Goal: Information Seeking & Learning: Learn about a topic

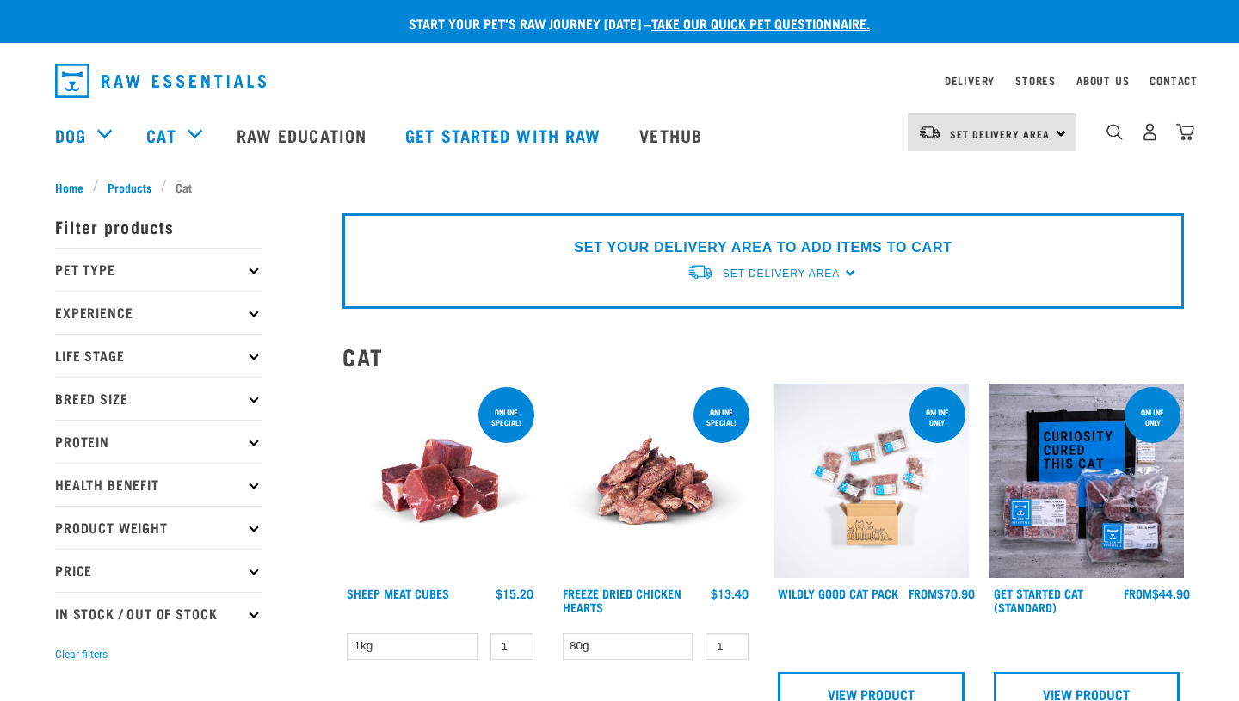
click at [252, 272] on icon at bounding box center [253, 269] width 9 height 9
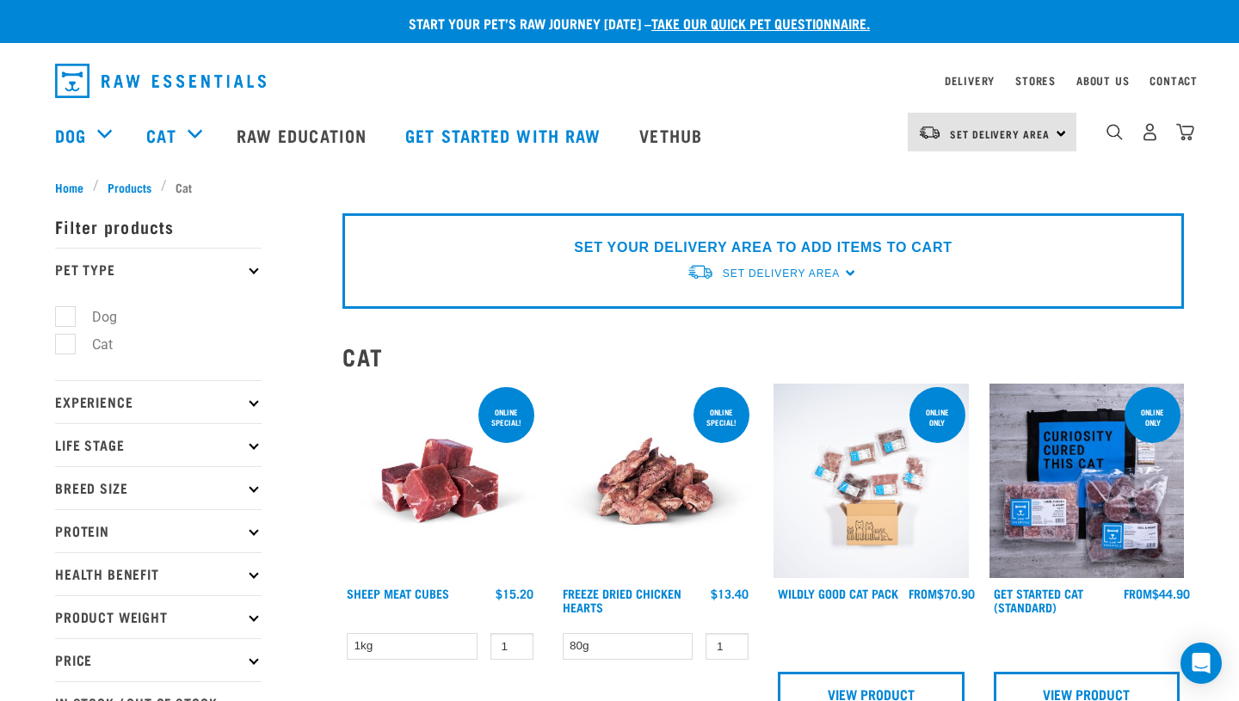
click at [70, 349] on label "Cat" at bounding box center [92, 345] width 55 height 22
click at [66, 348] on input "Cat" at bounding box center [60, 341] width 11 height 11
checkbox input "true"
click at [252, 397] on p "Experience" at bounding box center [158, 401] width 206 height 43
click at [250, 403] on icon at bounding box center [253, 401] width 9 height 9
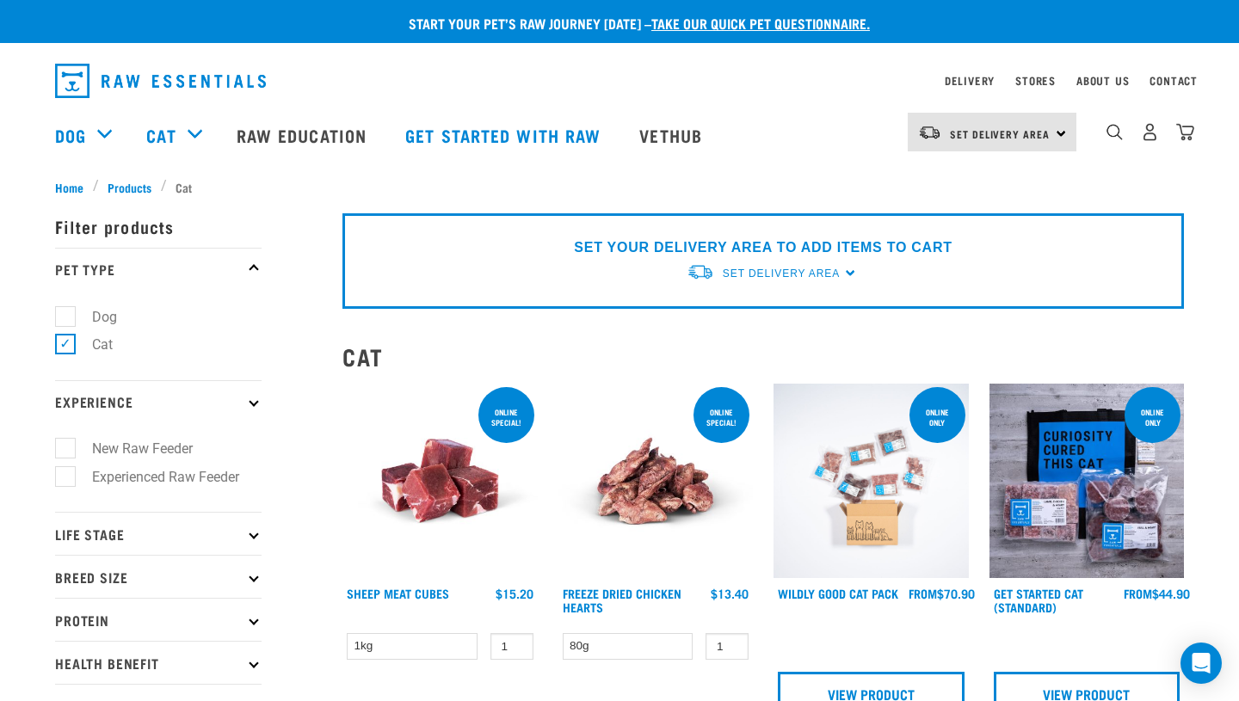
click at [65, 481] on label "Experienced Raw Feeder" at bounding box center [156, 477] width 182 height 22
click at [65, 479] on input "Experienced Raw Feeder" at bounding box center [60, 473] width 11 height 11
checkbox input "true"
click at [253, 537] on icon at bounding box center [253, 533] width 9 height 9
click at [65, 583] on label "Cat" at bounding box center [92, 581] width 55 height 22
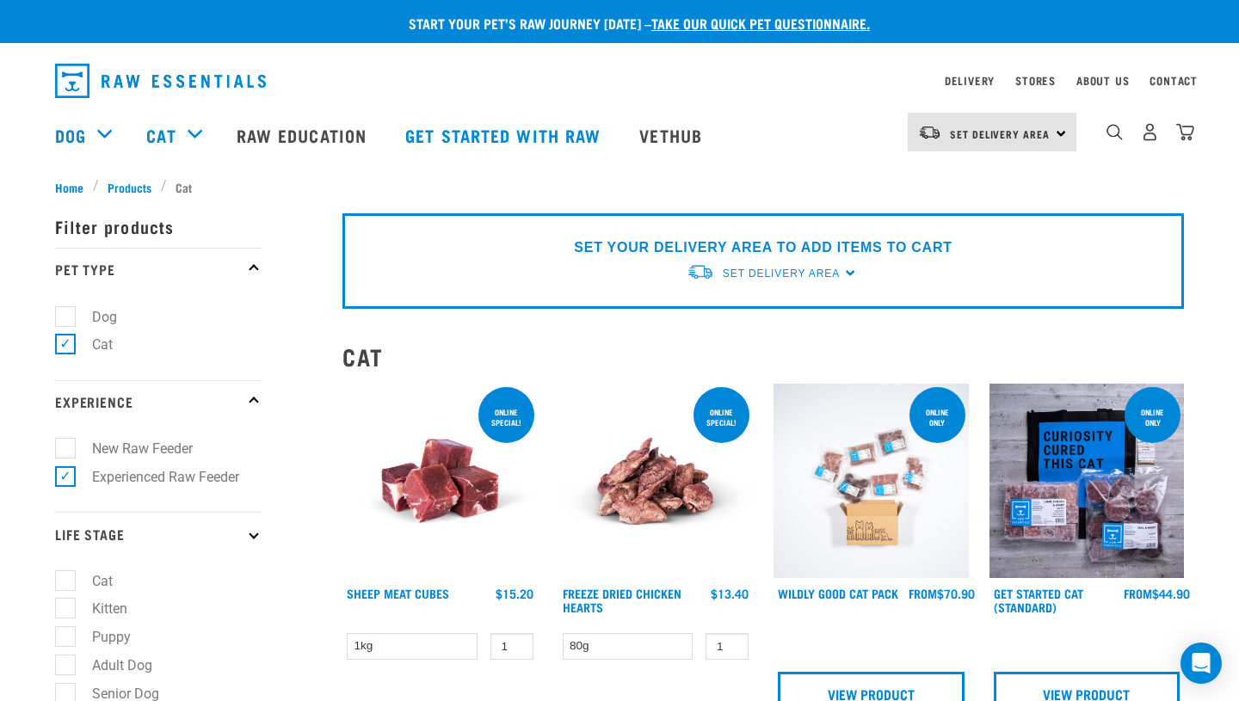
click at [64, 583] on input "Cat" at bounding box center [60, 577] width 11 height 11
checkbox input "true"
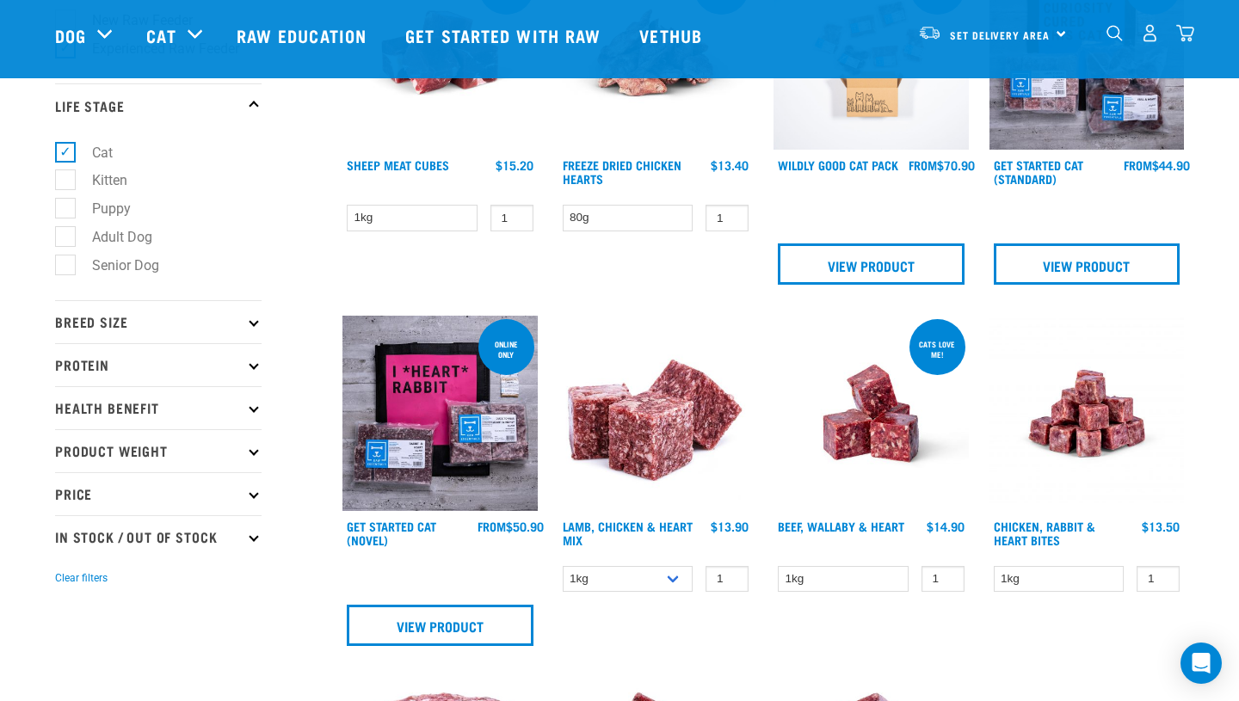
scroll to position [310, 0]
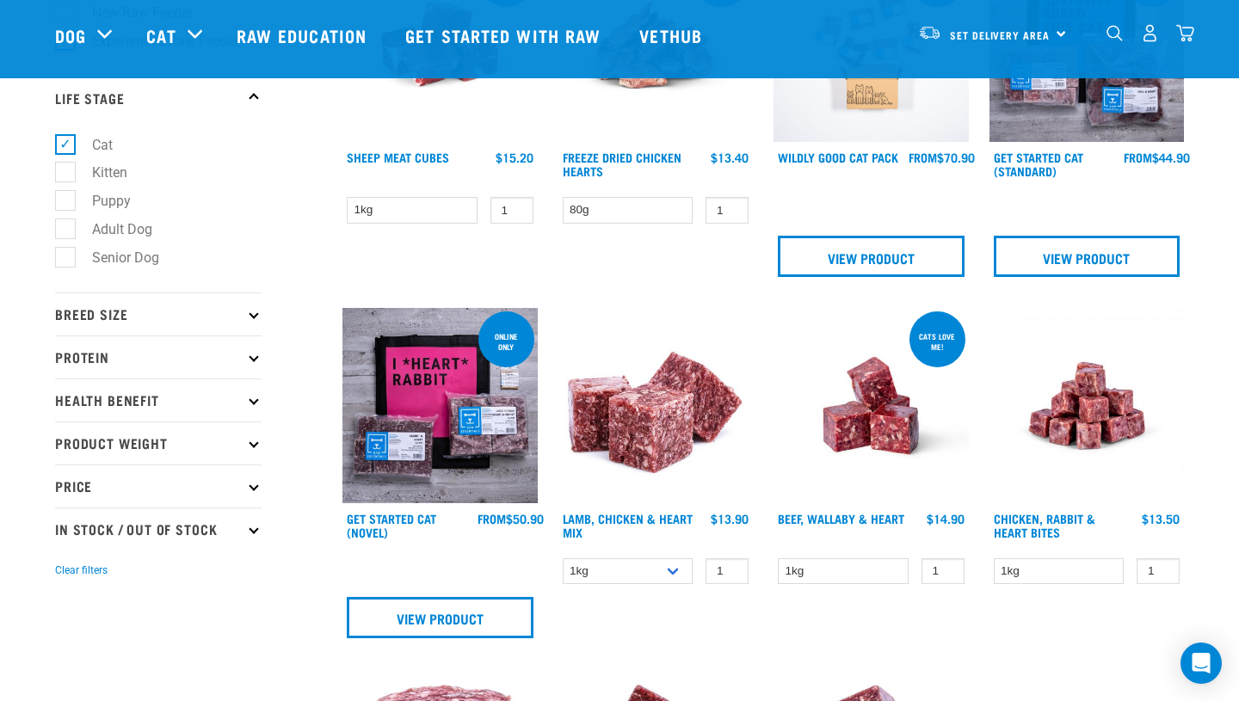
click at [254, 312] on p "Breed Size" at bounding box center [158, 314] width 206 height 43
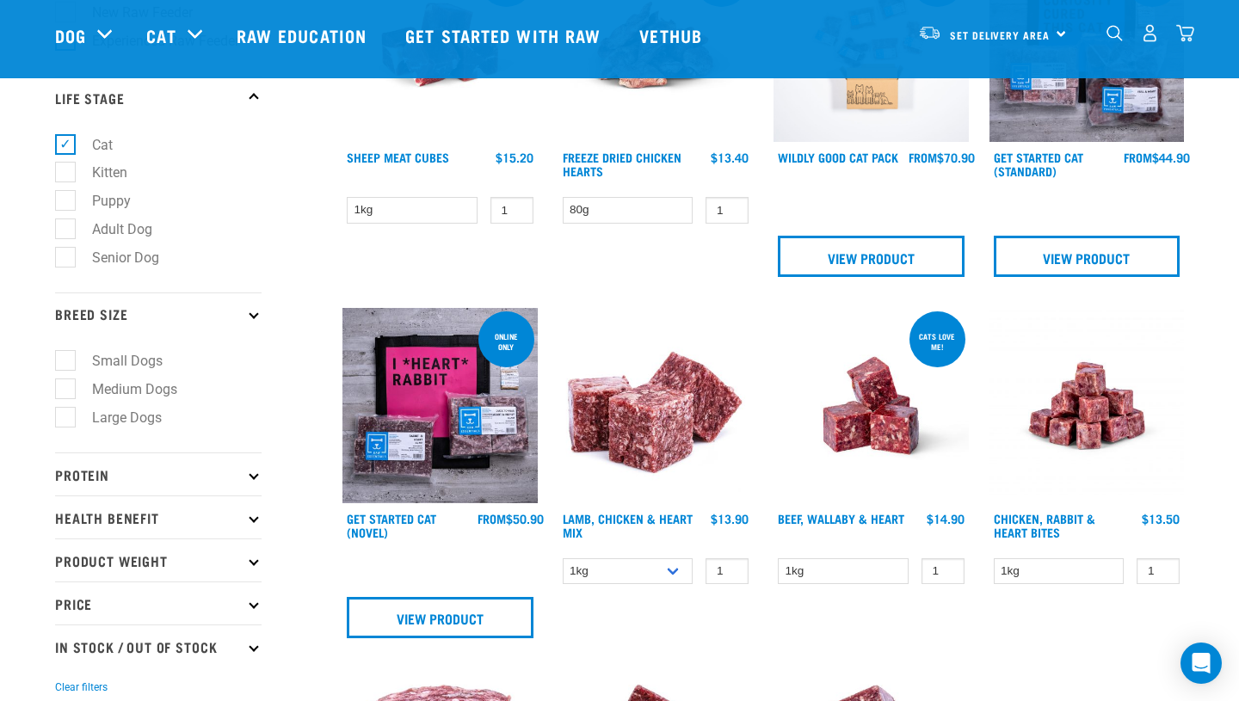
click at [251, 479] on icon at bounding box center [253, 474] width 9 height 9
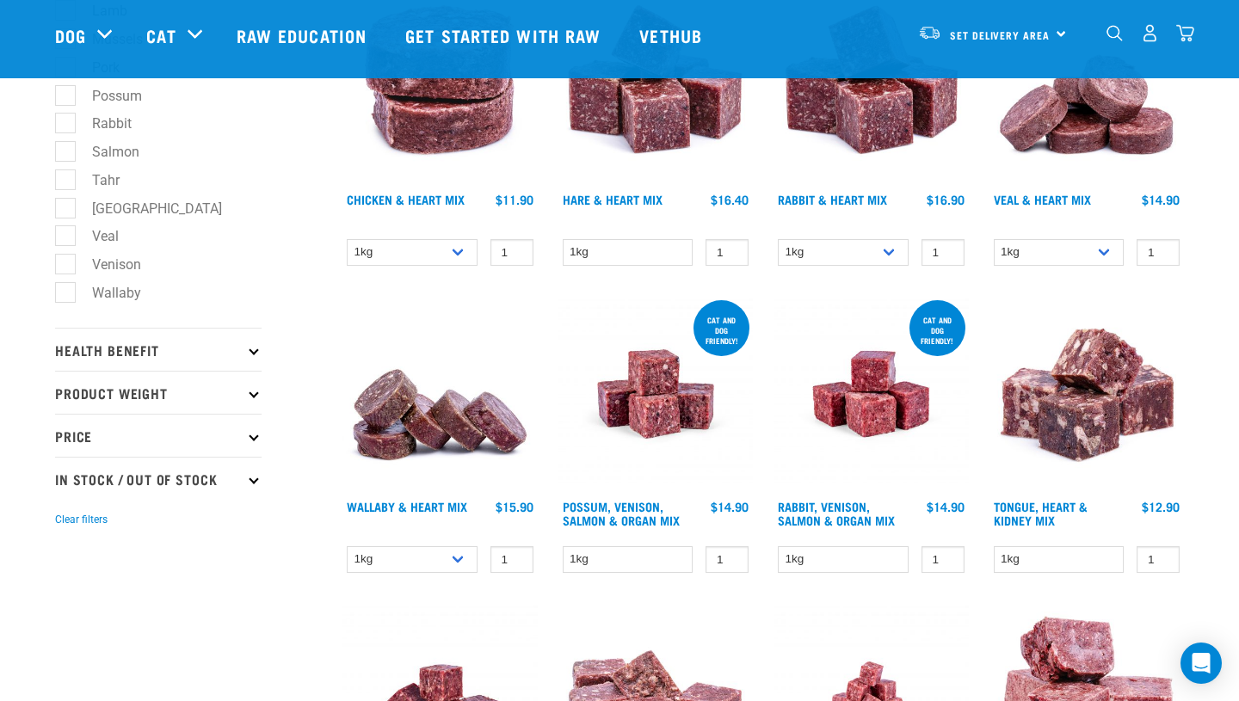
scroll to position [998, 0]
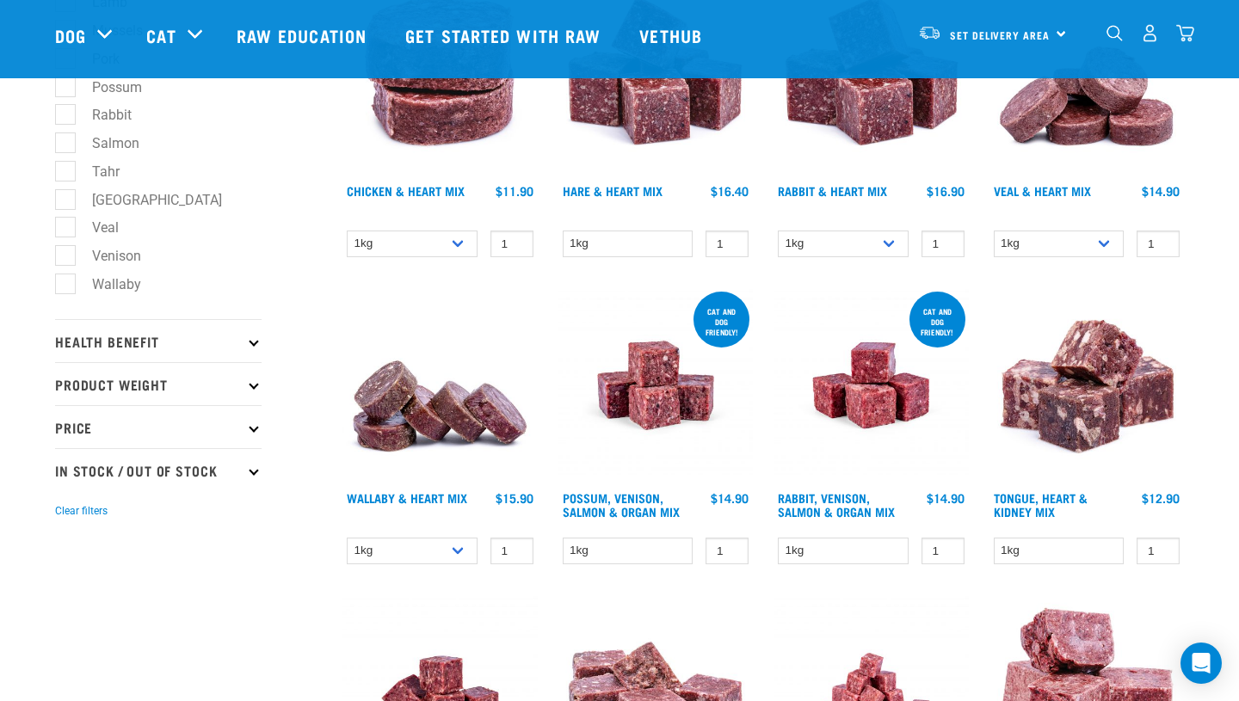
click at [256, 485] on p "In Stock / Out Of Stock" at bounding box center [158, 469] width 206 height 43
click at [65, 528] on label "In Stock" at bounding box center [106, 518] width 83 height 22
click at [61, 520] on input "In Stock" at bounding box center [60, 513] width 11 height 11
checkbox input "true"
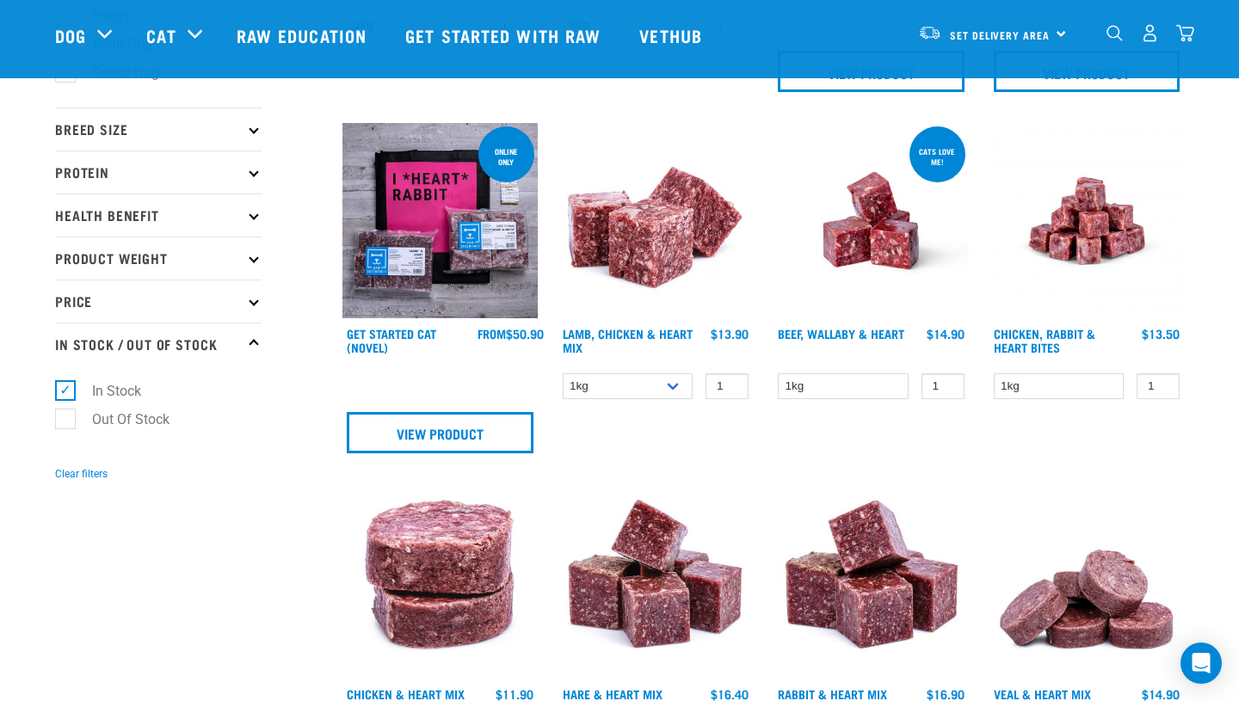
scroll to position [482, 0]
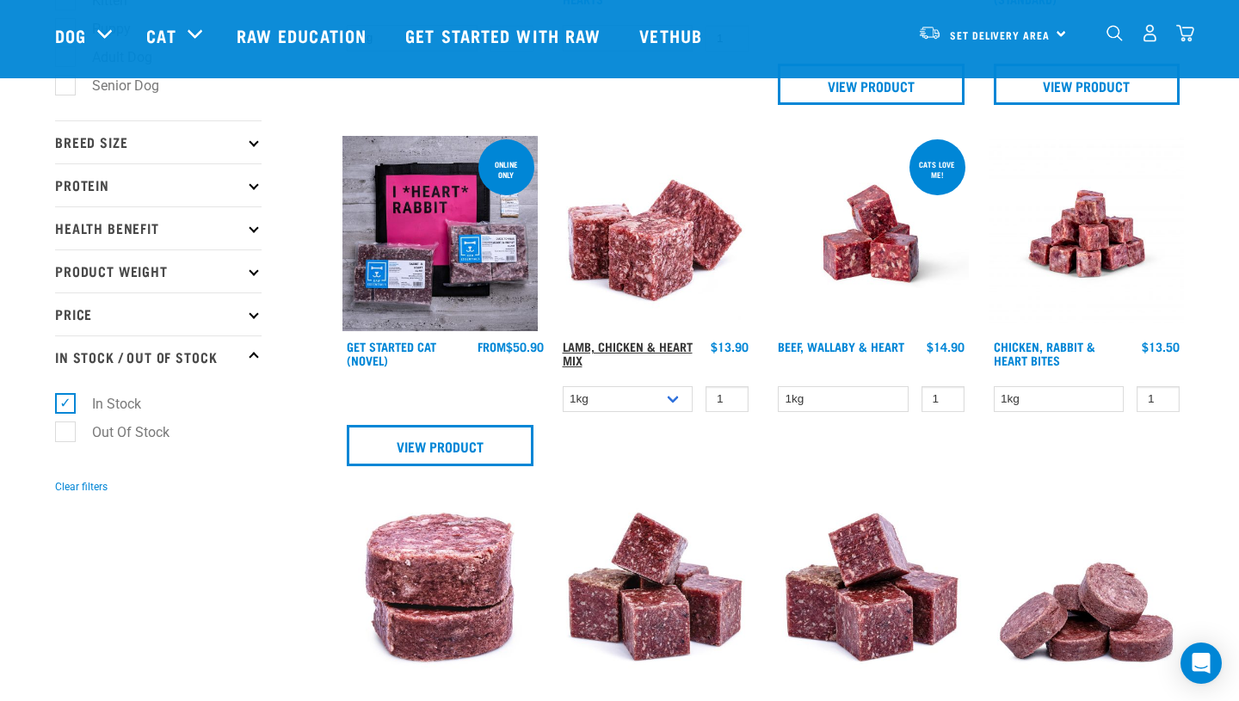
click at [615, 345] on link "Lamb, Chicken & Heart Mix" at bounding box center [628, 353] width 130 height 20
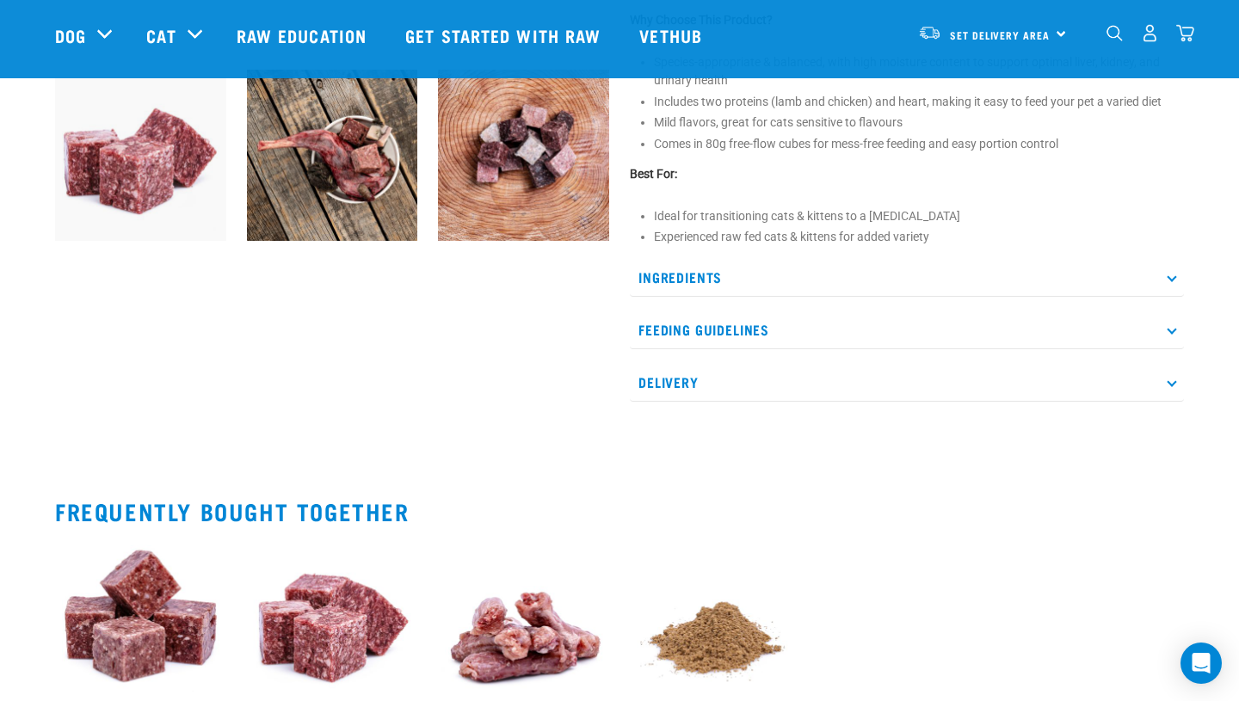
scroll to position [654, 0]
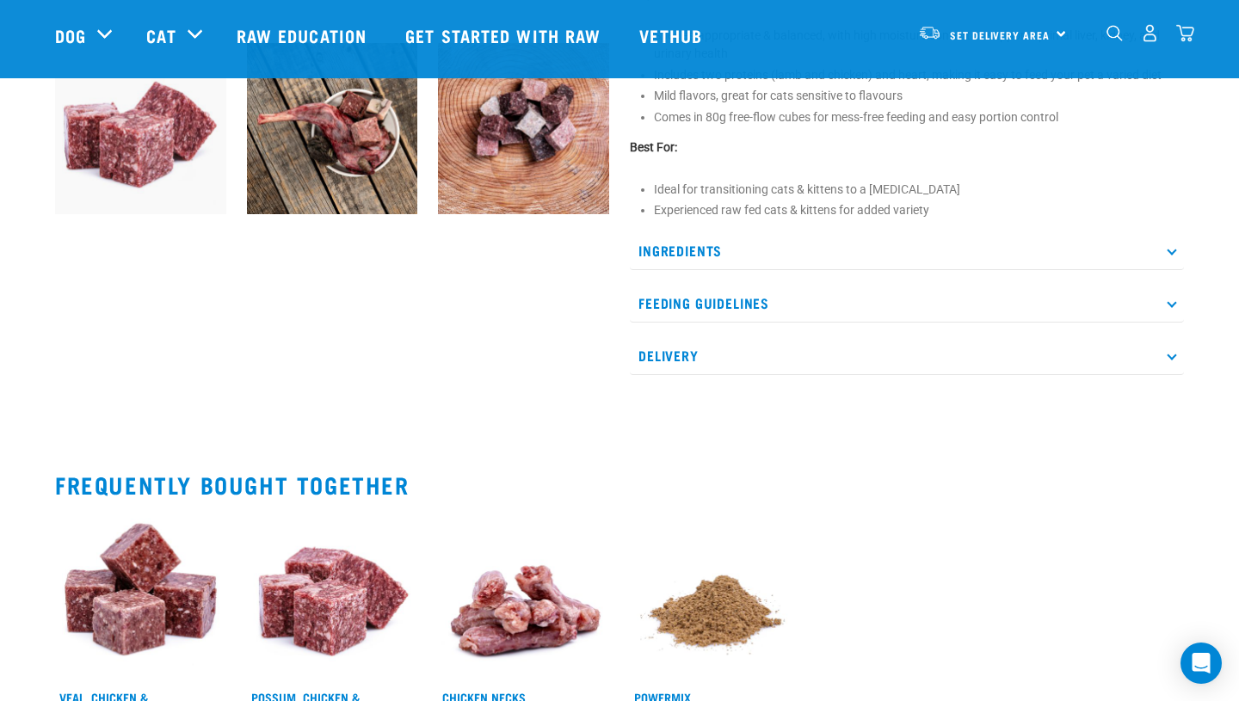
click at [1176, 302] on icon at bounding box center [1171, 303] width 9 height 9
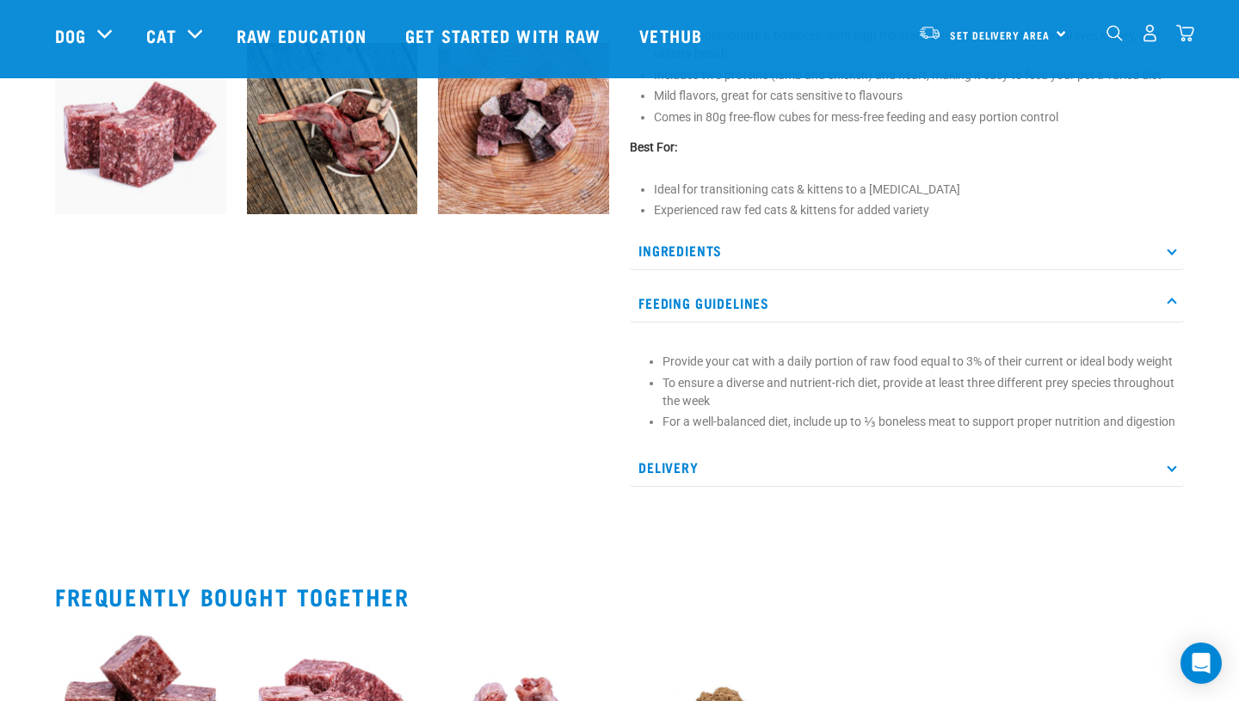
click at [1171, 252] on icon at bounding box center [1171, 250] width 9 height 9
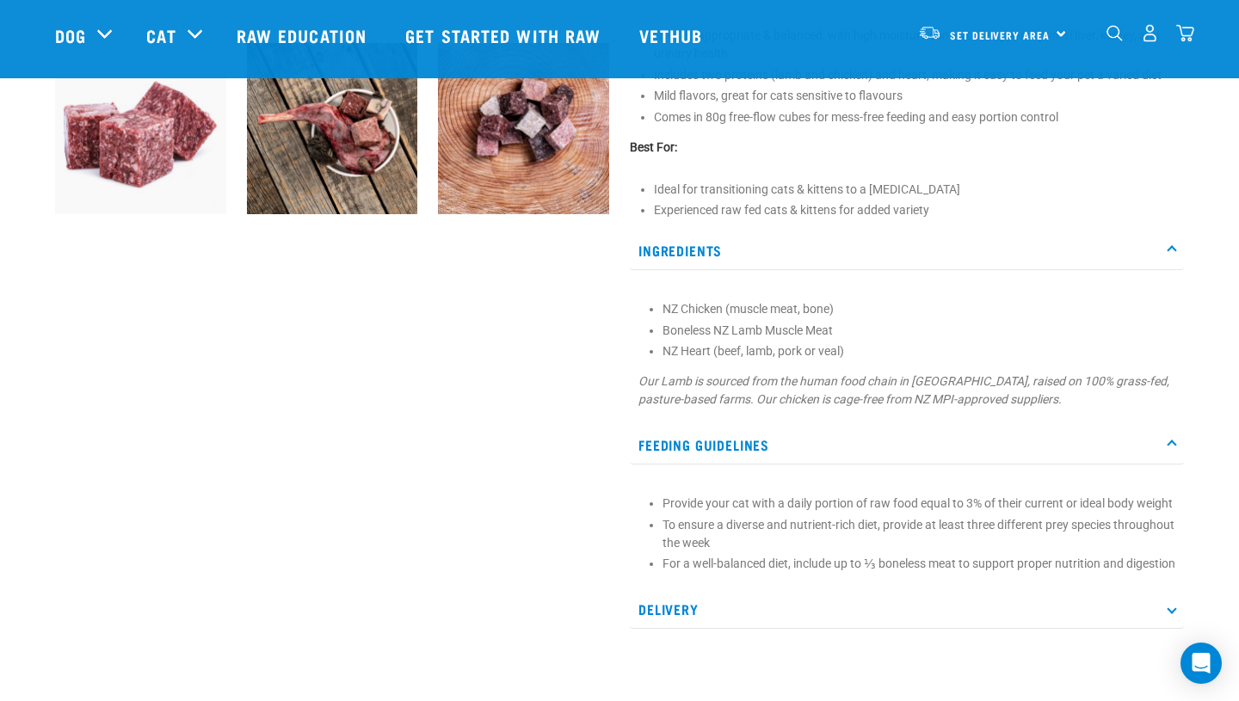
click at [1170, 249] on icon at bounding box center [1171, 250] width 9 height 9
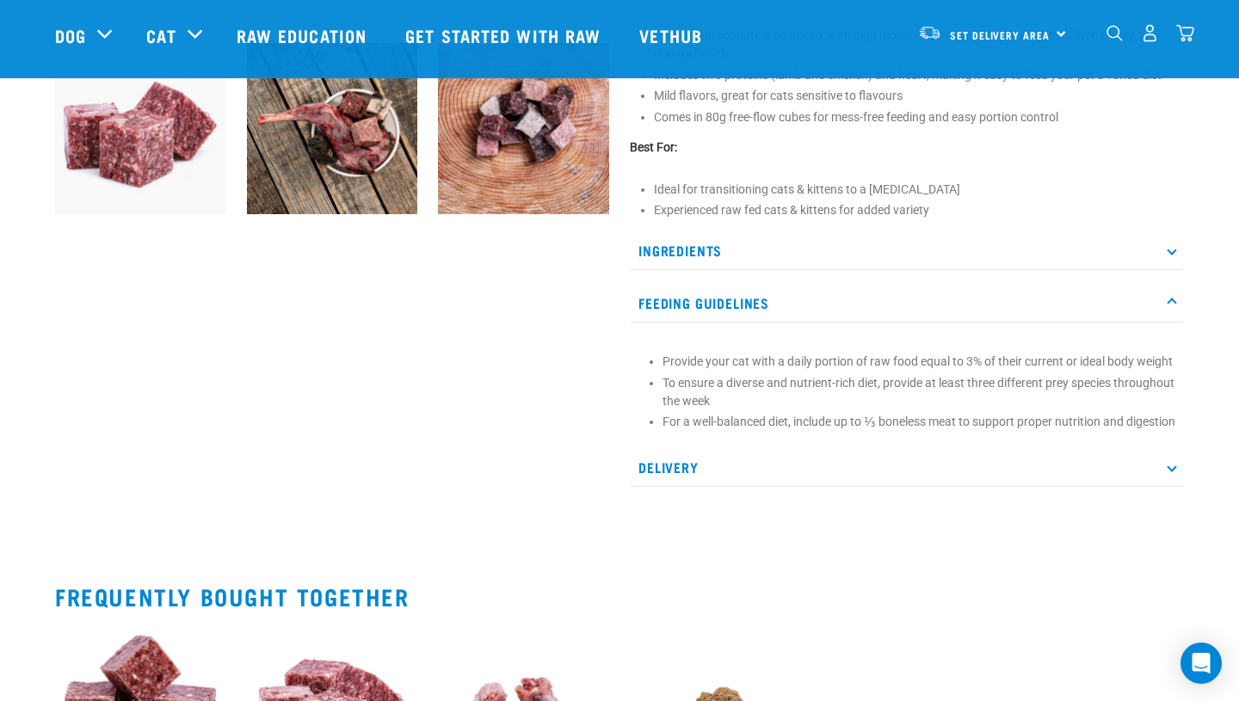
click at [1168, 487] on p "Delivery" at bounding box center [907, 467] width 554 height 39
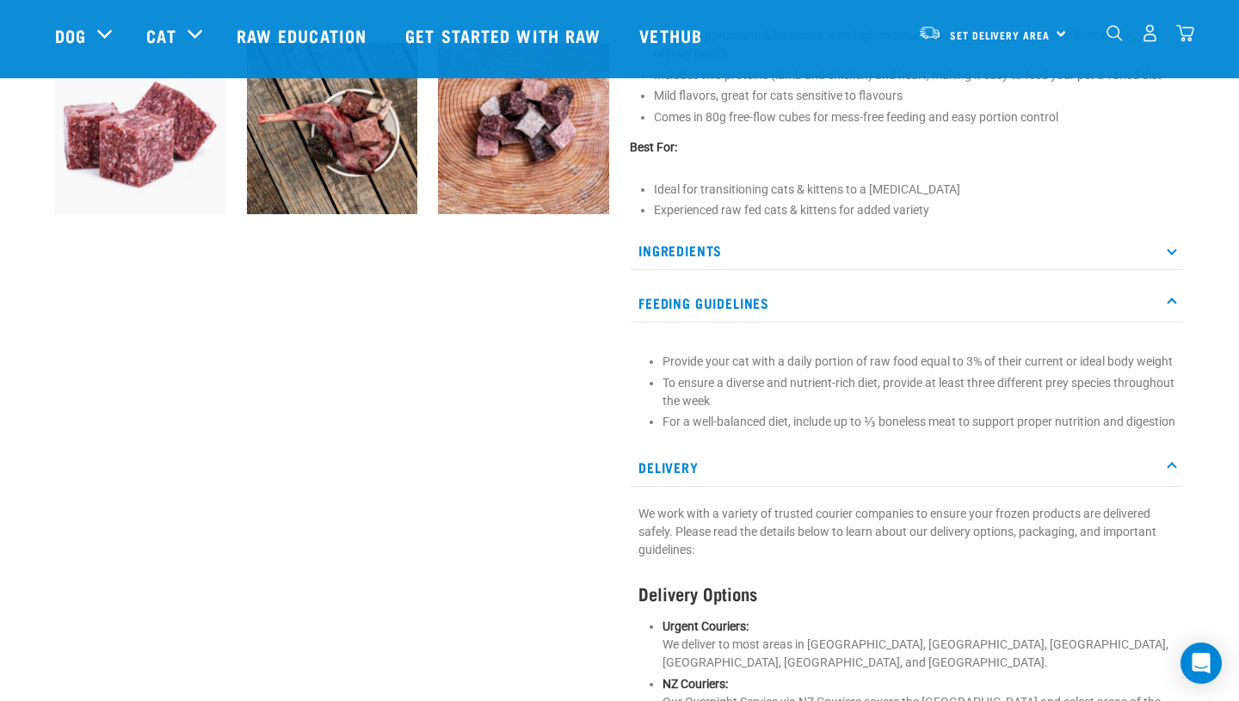
click at [1168, 487] on p "Delivery" at bounding box center [907, 467] width 554 height 39
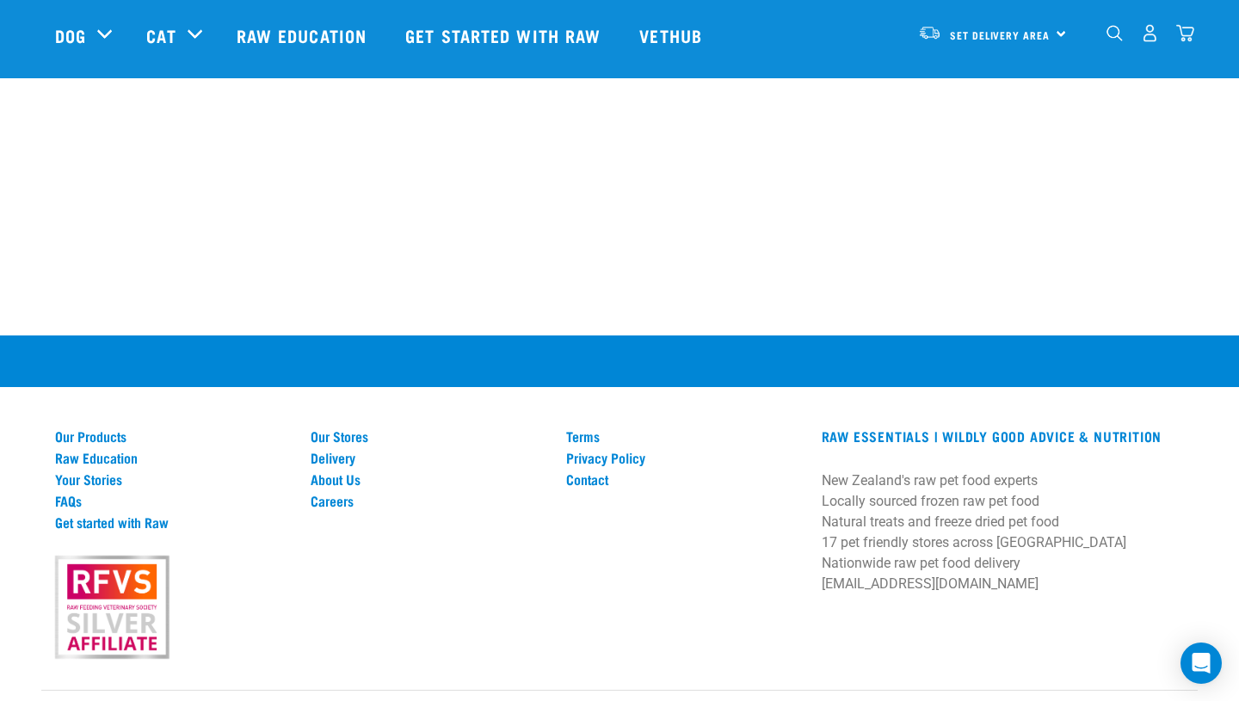
scroll to position [1721, 0]
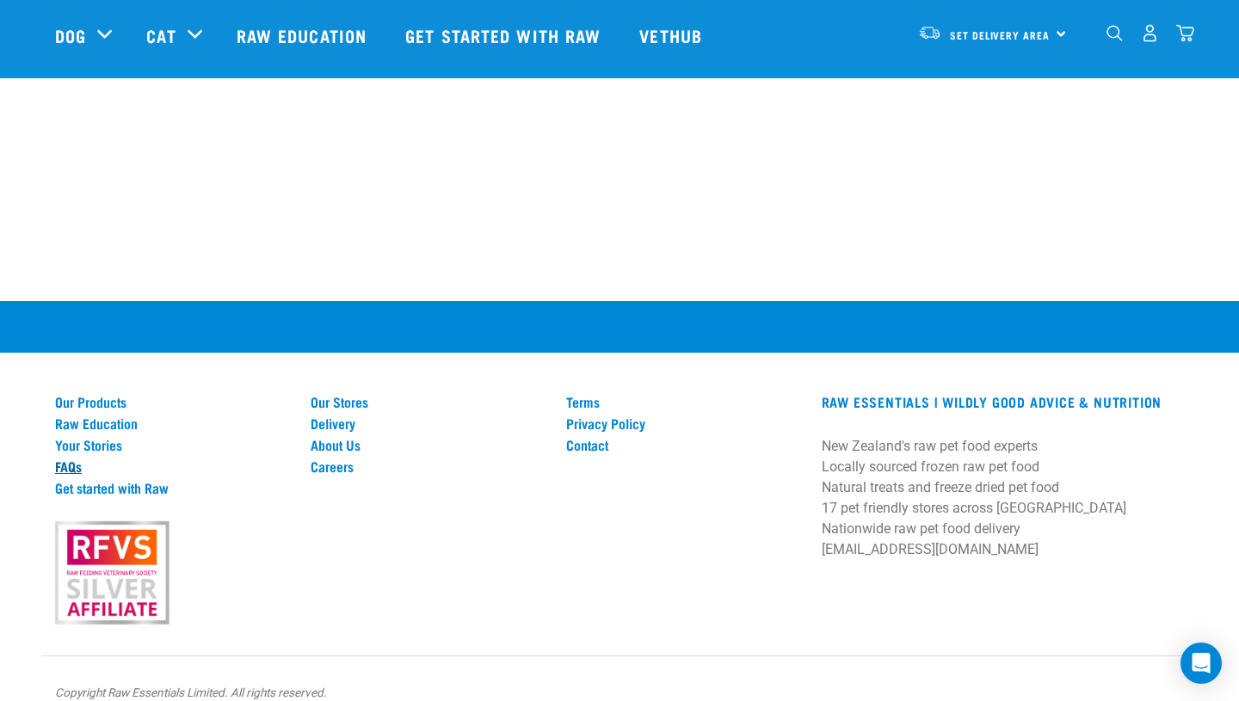
click at [65, 474] on link "FAQs" at bounding box center [172, 466] width 235 height 15
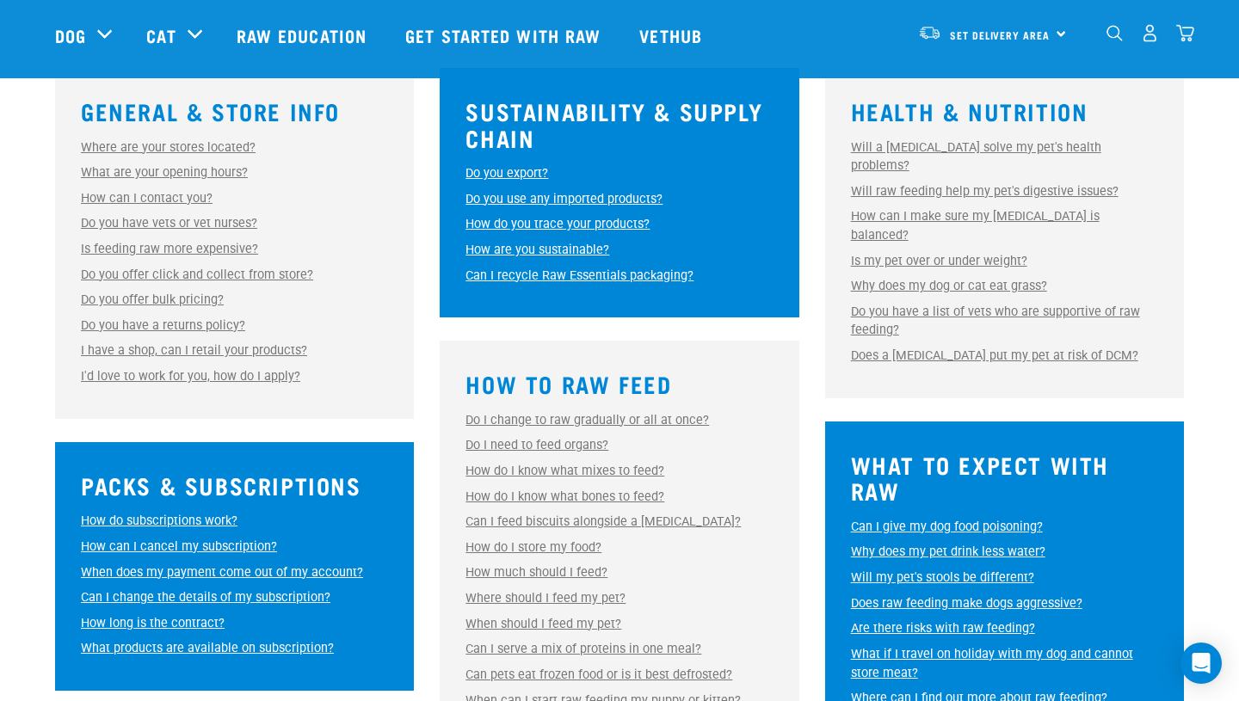
scroll to position [516, 0]
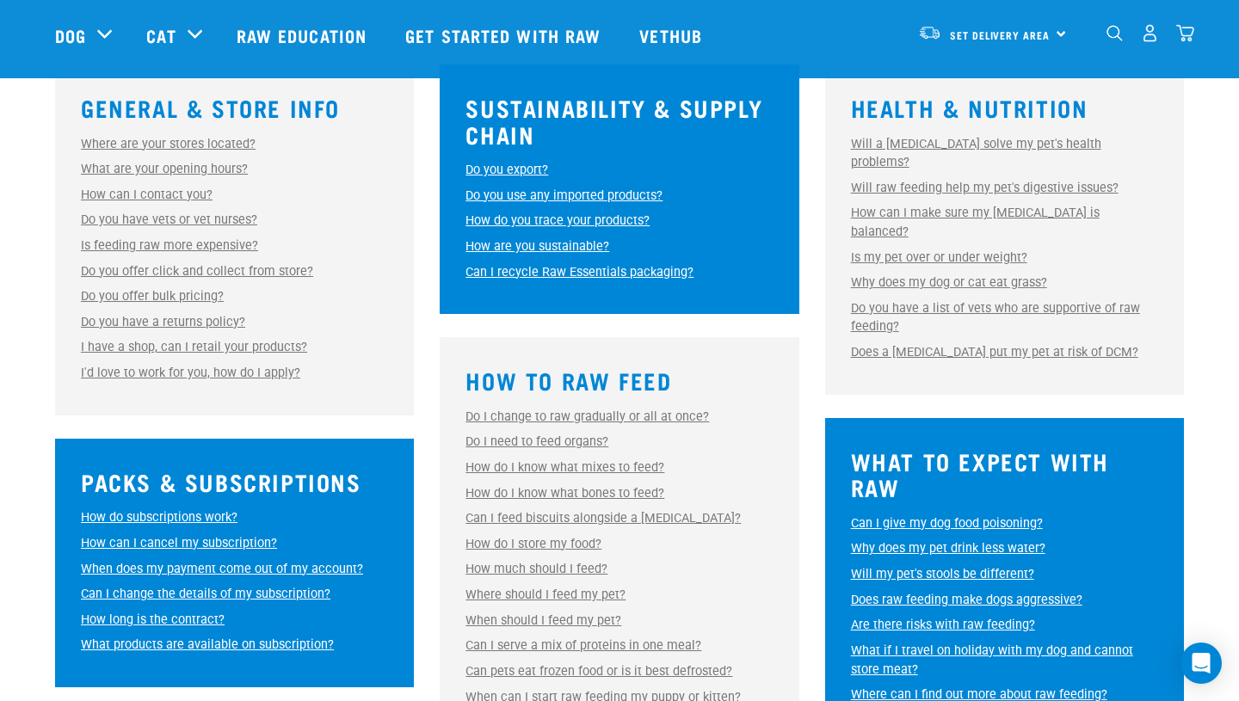
click at [946, 275] on link "Why does my dog or cat eat grass?" at bounding box center [949, 282] width 196 height 15
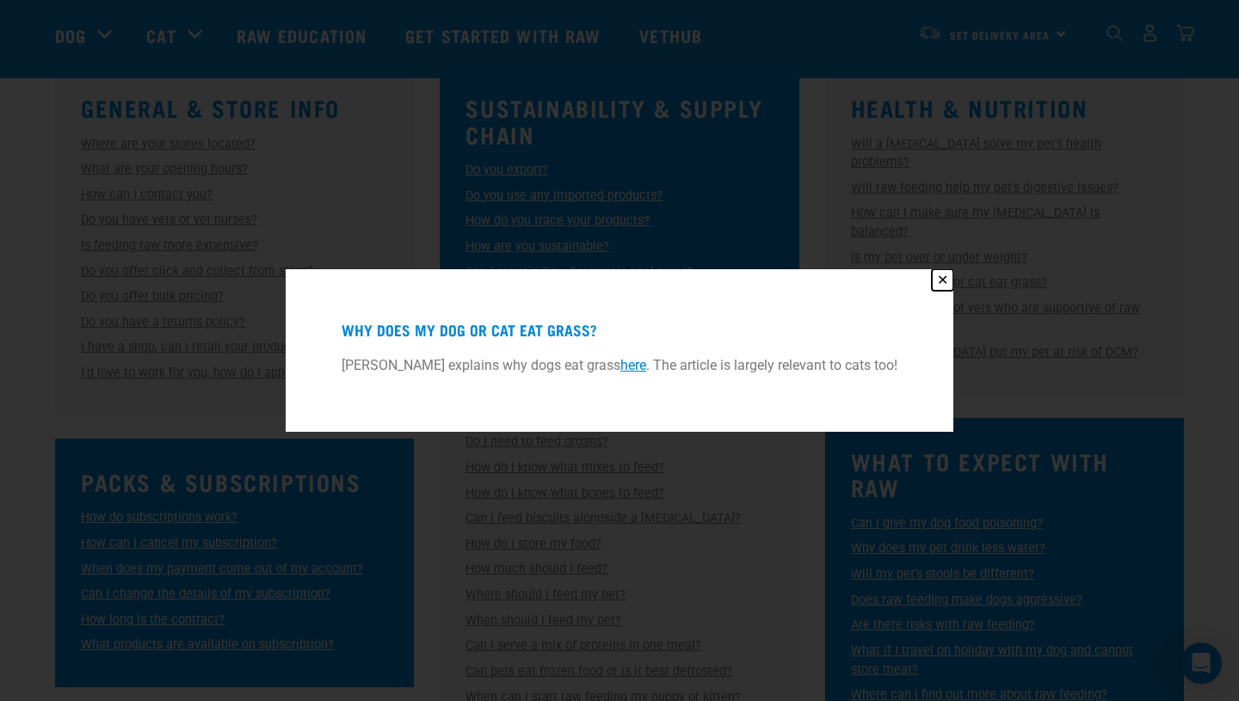
click at [945, 277] on button "✕" at bounding box center [943, 280] width 22 height 22
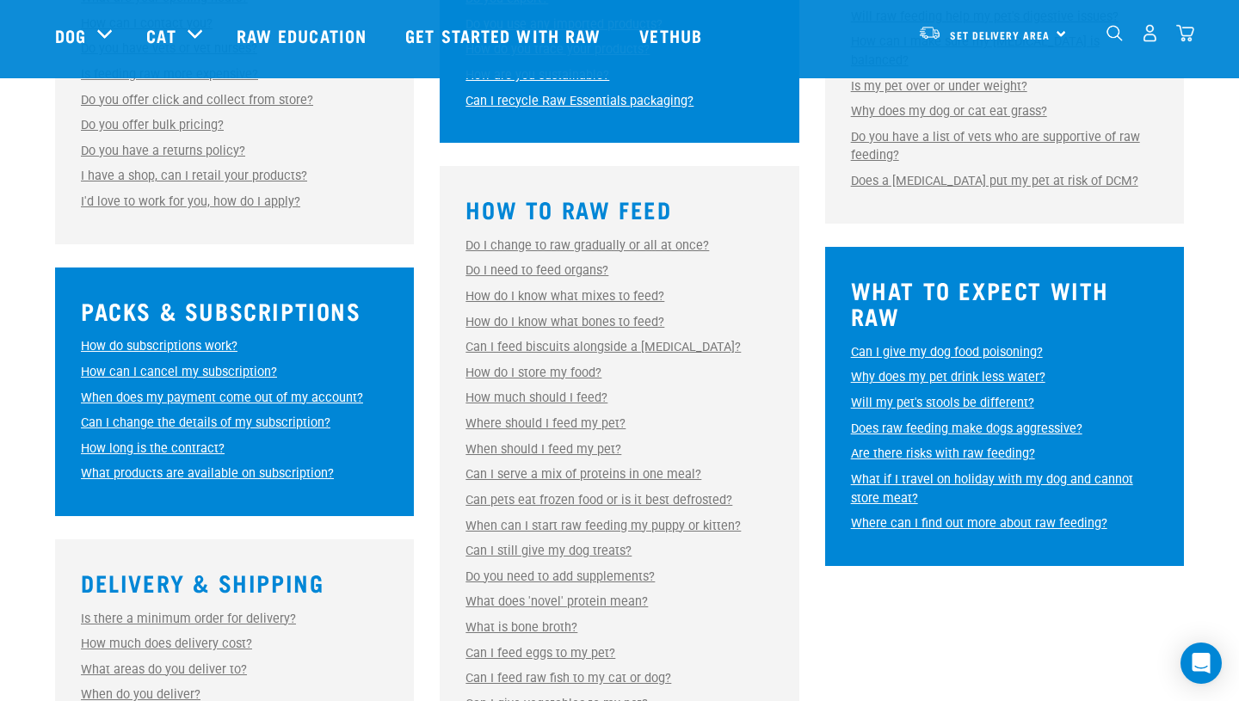
scroll to position [723, 0]
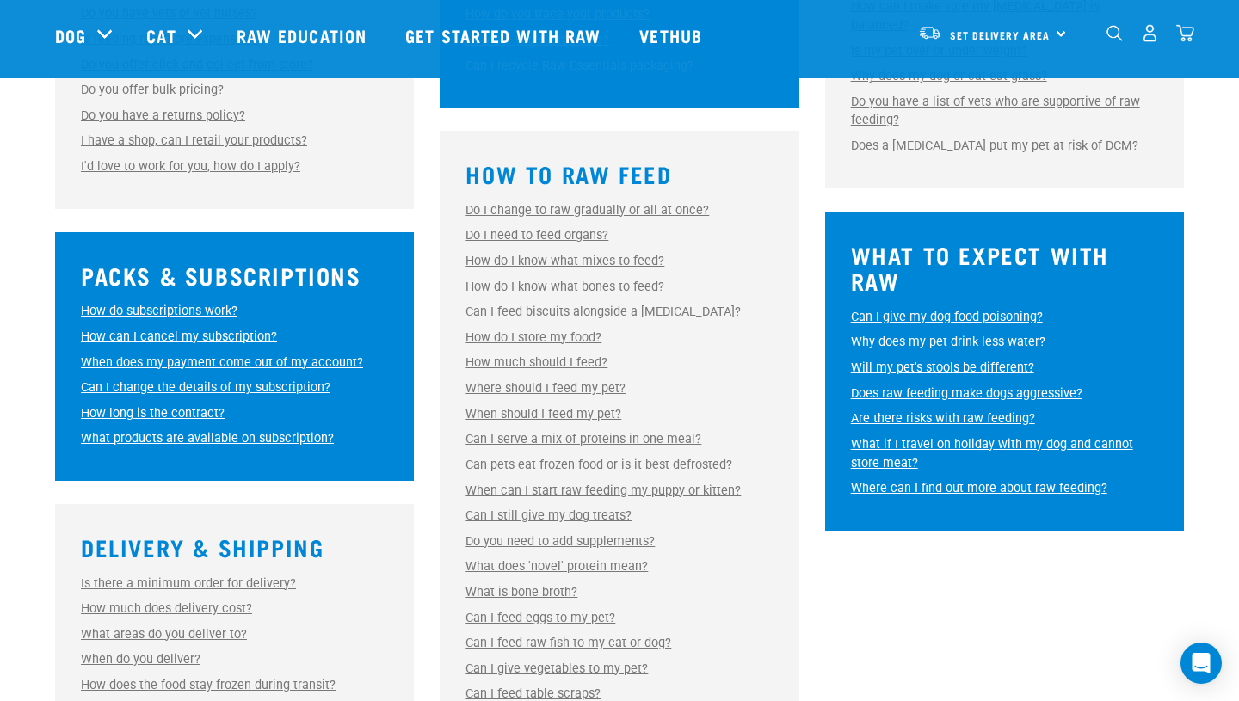
click at [639, 311] on link "Can I feed biscuits alongside a [MEDICAL_DATA]?" at bounding box center [602, 312] width 275 height 15
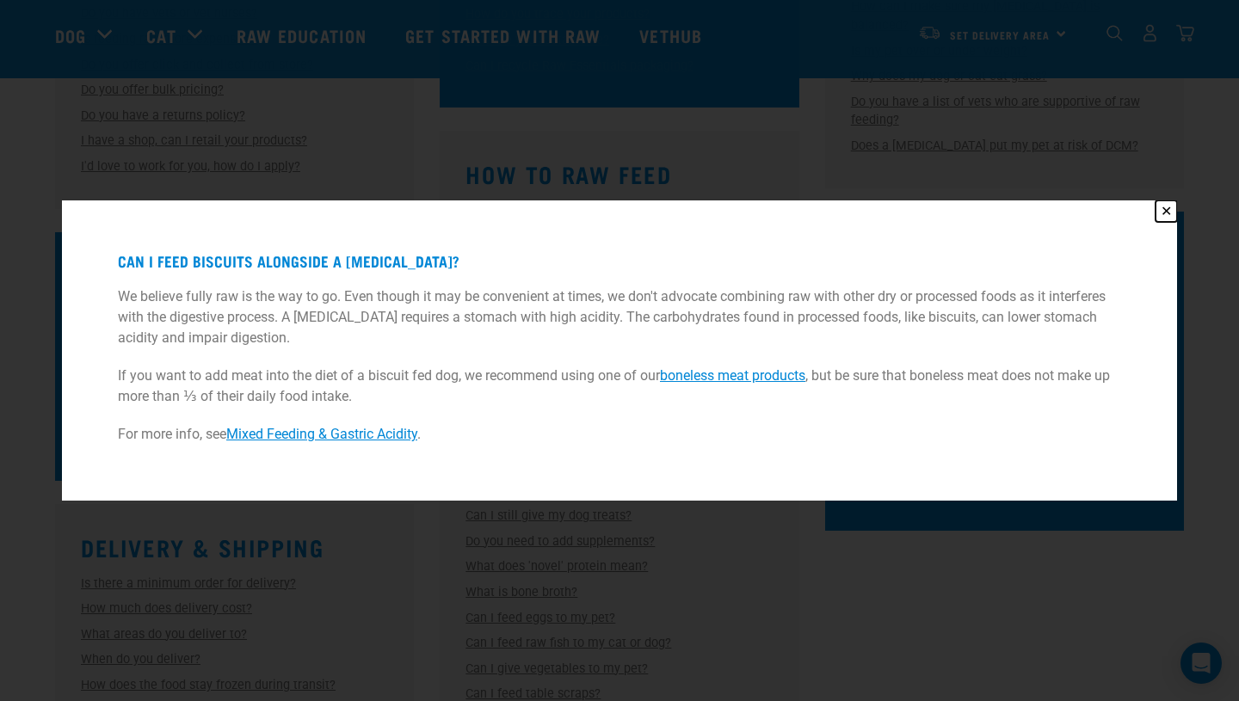
click at [1166, 211] on button "✕" at bounding box center [1166, 211] width 22 height 22
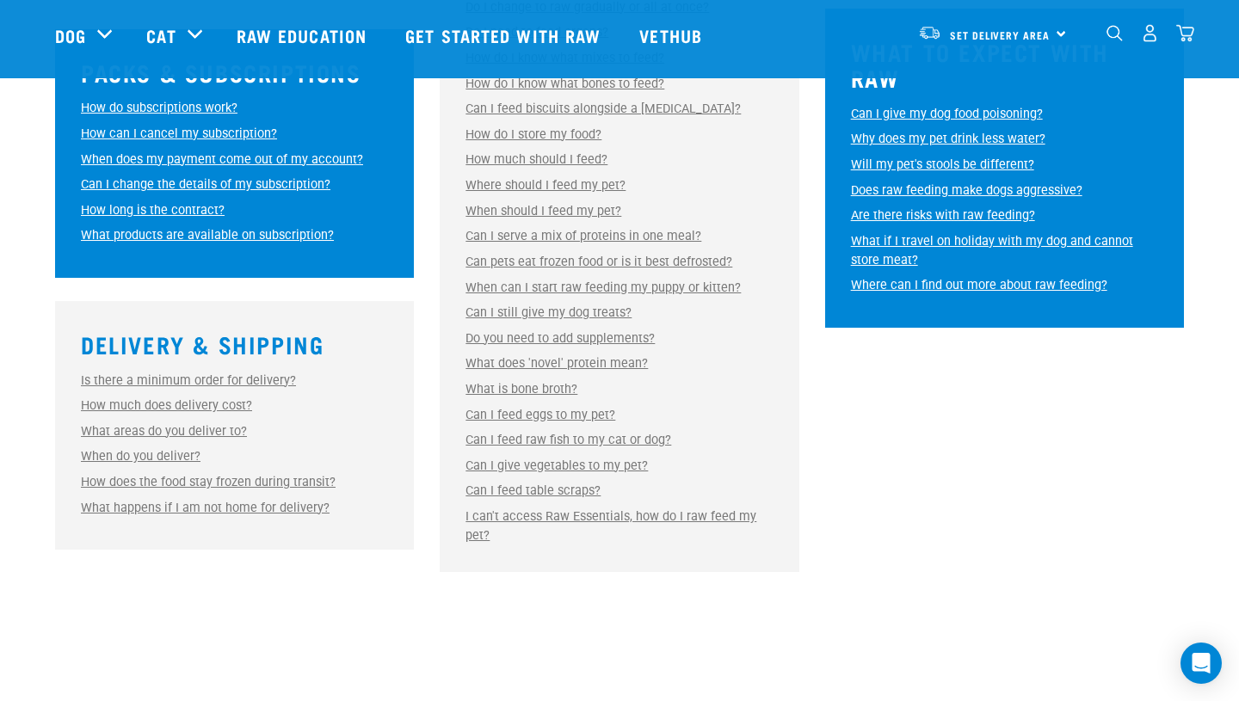
scroll to position [929, 0]
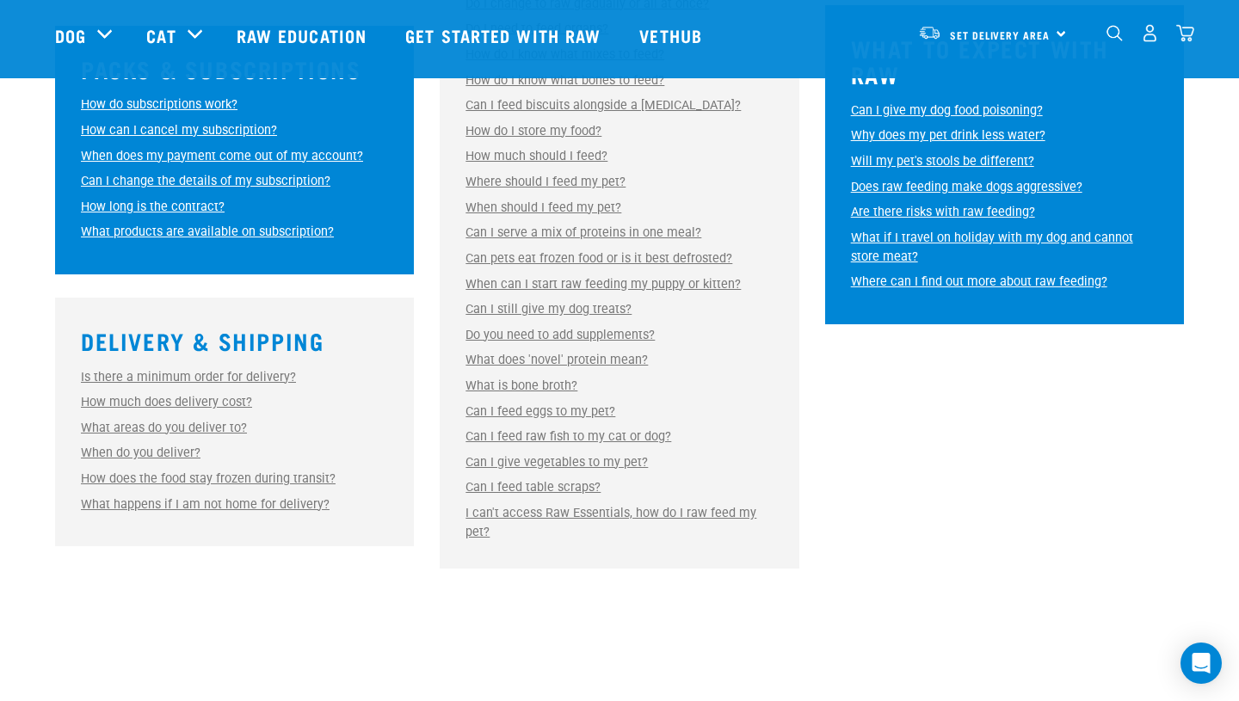
click at [211, 378] on link "Is there a minimum order for delivery?" at bounding box center [188, 377] width 215 height 15
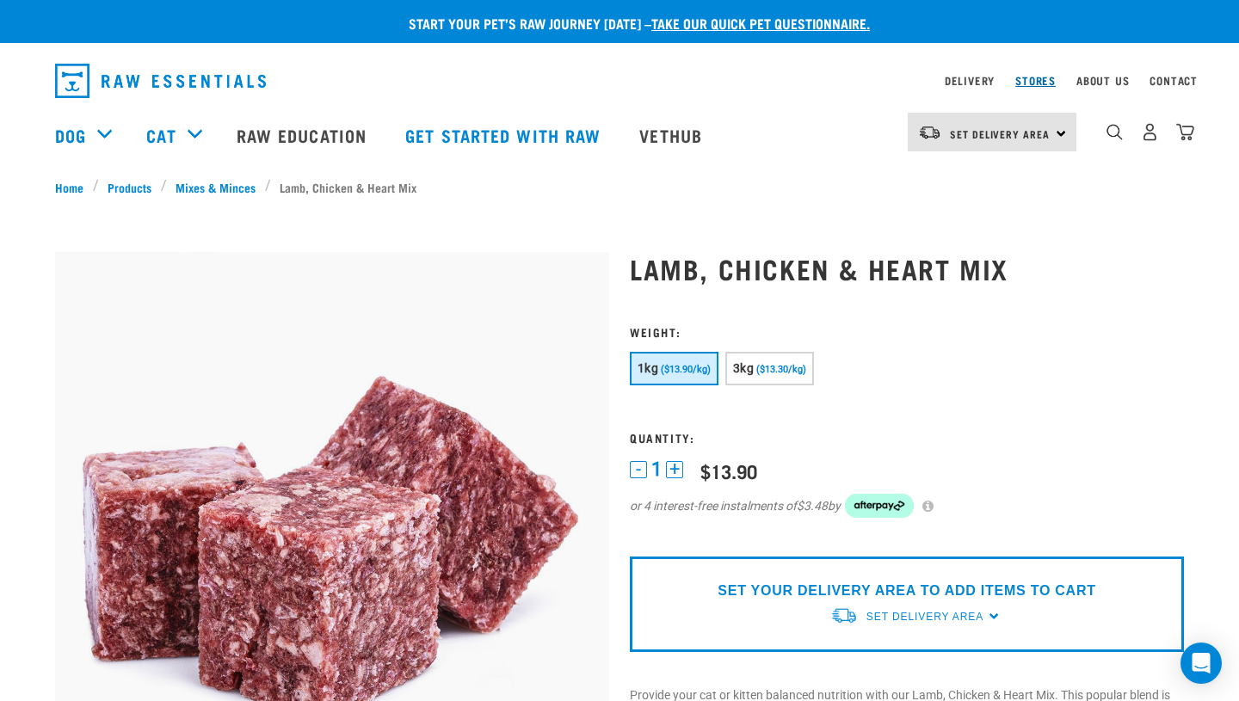
click at [1030, 81] on link "Stores" at bounding box center [1035, 80] width 40 height 6
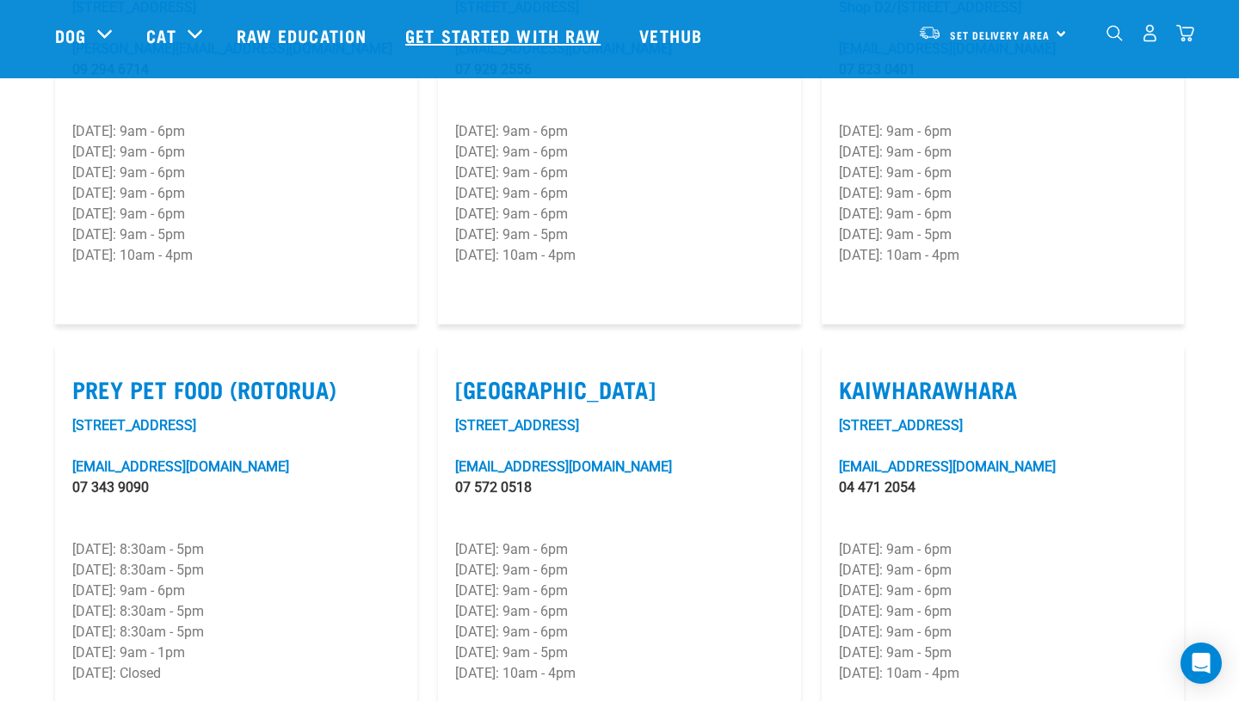
scroll to position [1927, 0]
